Goal: Task Accomplishment & Management: Manage account settings

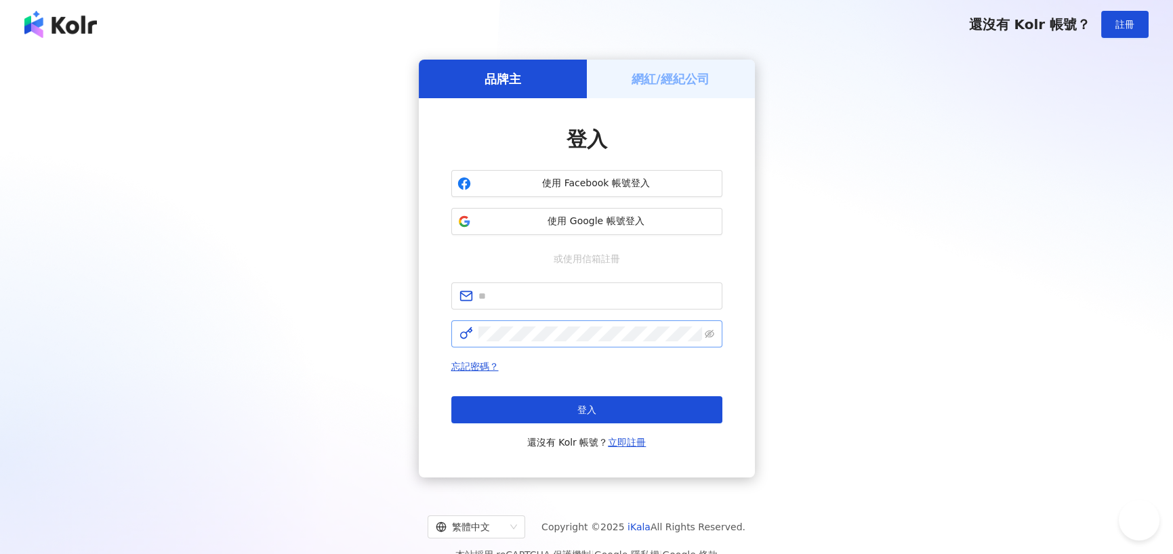
click at [585, 320] on span at bounding box center [586, 333] width 271 height 27
click at [584, 301] on input "text" at bounding box center [596, 296] width 236 height 15
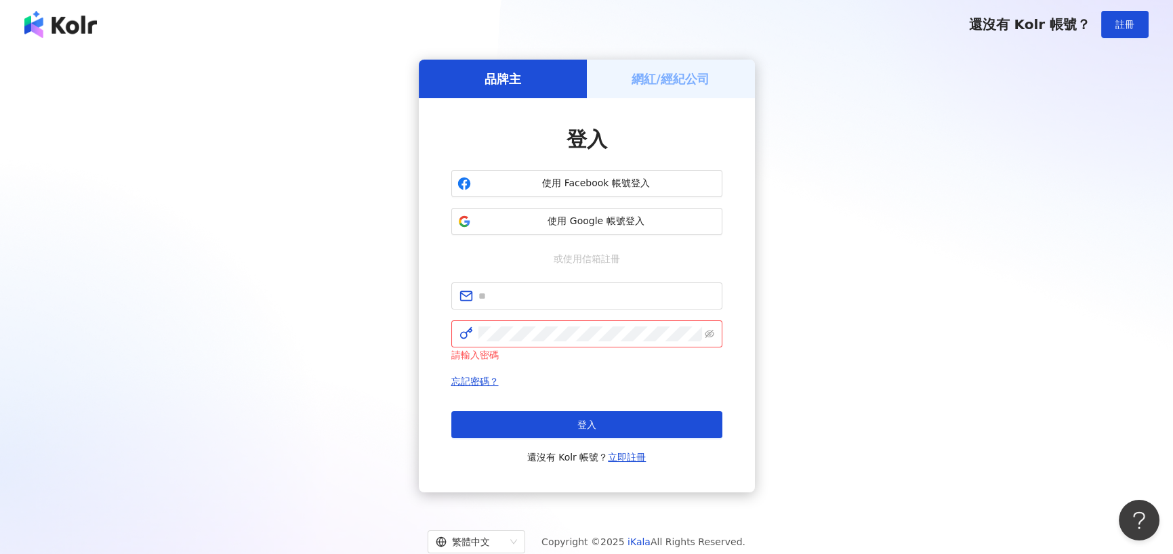
click at [942, 284] on div "品牌主 網紅/經紀公司 登入 使用 Facebook 帳號登入 使用 Google 帳號登入 或使用信箱註冊 請輸入密碼 忘記密碼？ 登入 還沒有 Kolr …" at bounding box center [586, 276] width 1140 height 433
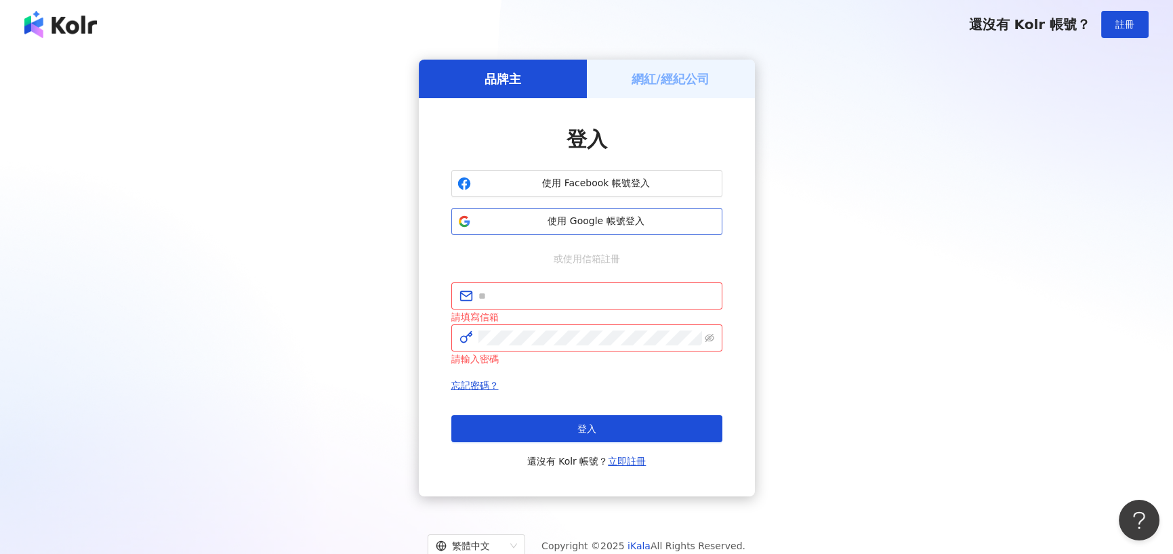
click at [675, 224] on span "使用 Google 帳號登入" at bounding box center [596, 222] width 240 height 14
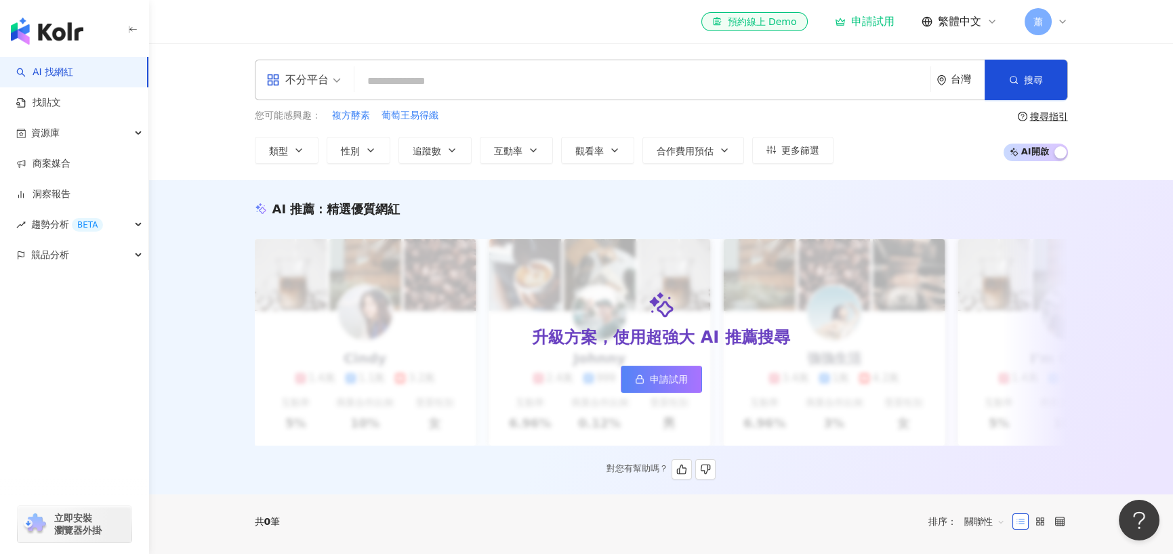
click at [690, 366] on link "申請試用" at bounding box center [661, 379] width 81 height 27
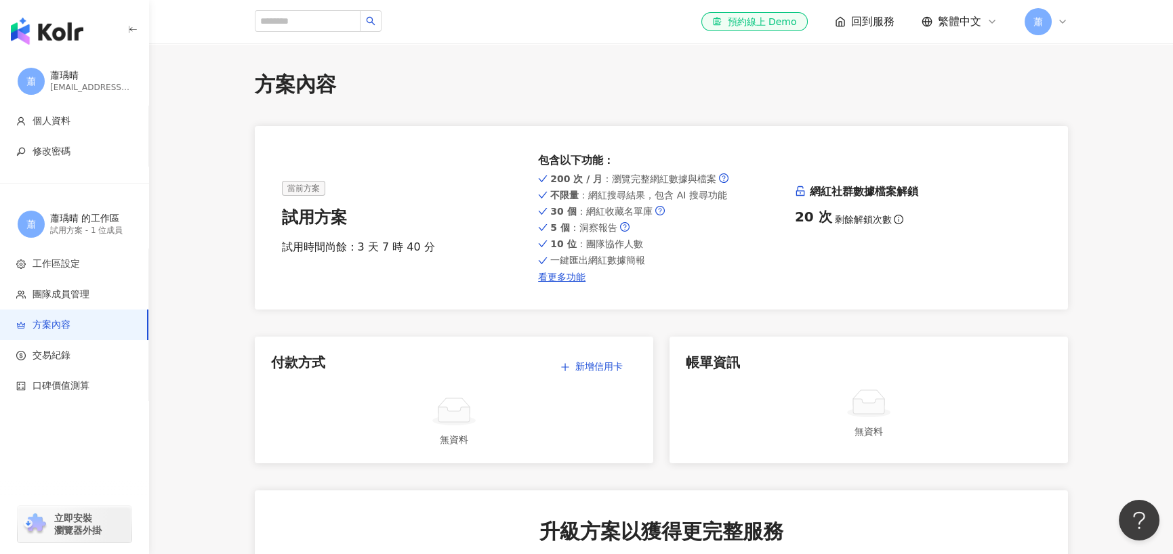
click at [1049, 37] on div "el-icon-cs 預約線上 Demo 回到服務 繁體中文 [PERSON_NAME]" at bounding box center [661, 21] width 813 height 43
click at [1045, 26] on span "蕭" at bounding box center [1037, 21] width 27 height 27
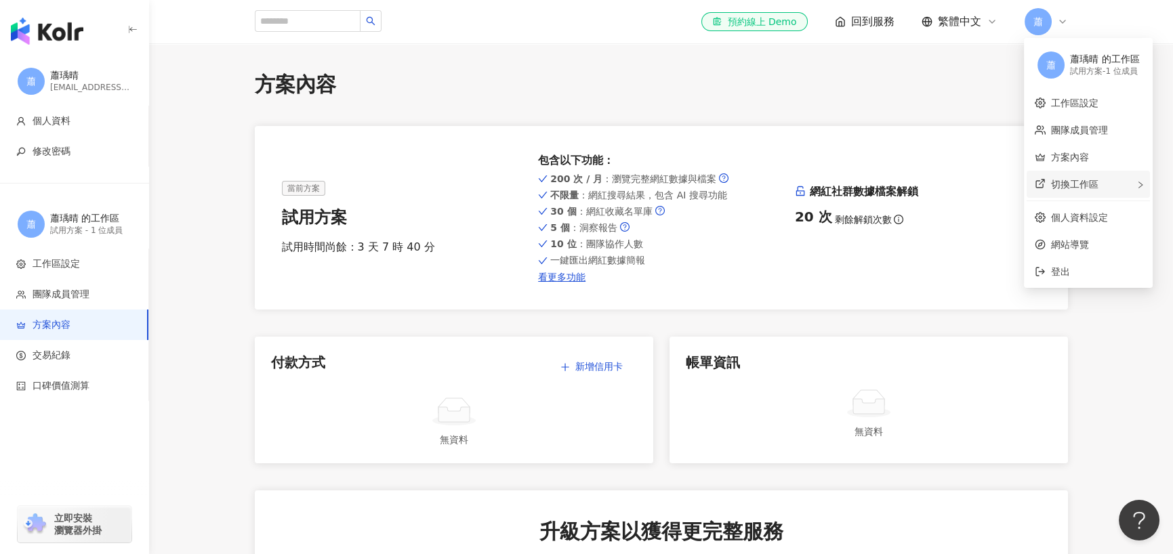
click at [1086, 188] on span "切換工作區" at bounding box center [1074, 184] width 47 height 11
click at [1070, 129] on link "團隊成員管理" at bounding box center [1079, 130] width 57 height 11
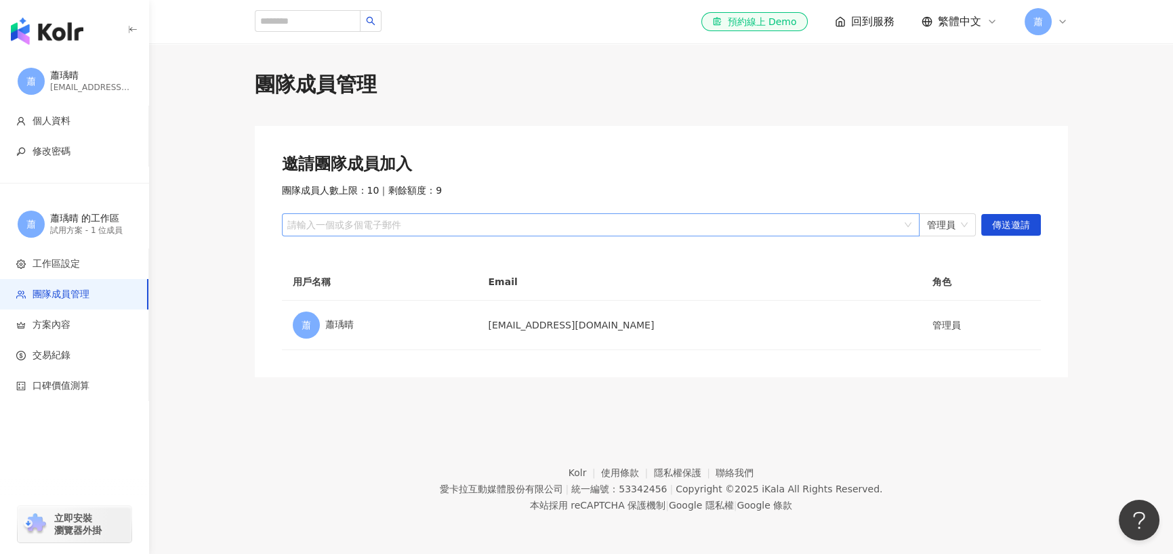
click at [486, 216] on div "請輸入一個或多個電子郵件" at bounding box center [601, 224] width 638 height 23
type input "*"
type input "**********"
click at [1012, 226] on span "傳送邀請" at bounding box center [1011, 226] width 38 height 22
